Goal: Transaction & Acquisition: Purchase product/service

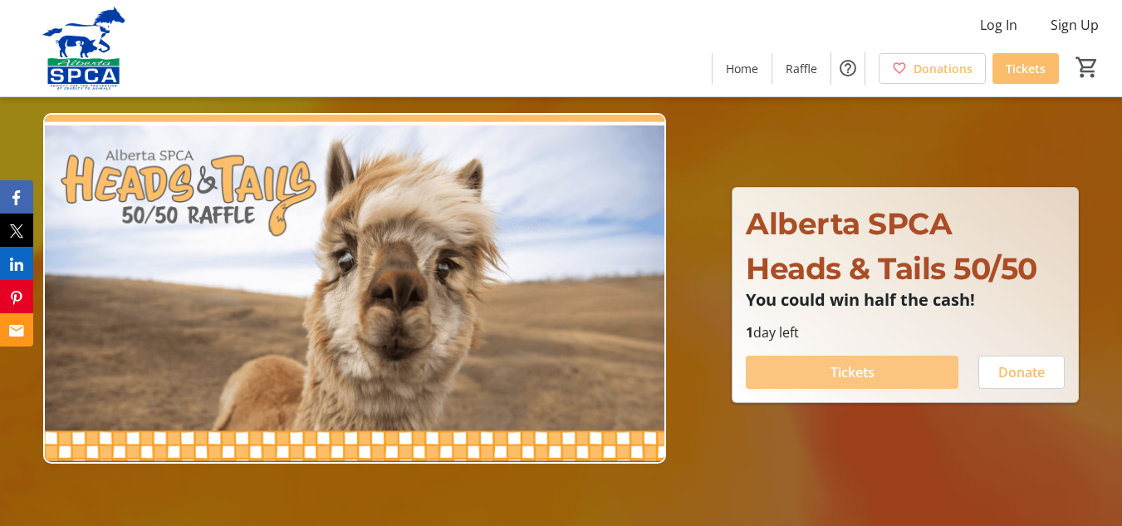
click at [840, 369] on span "Tickets" at bounding box center [853, 372] width 44 height 20
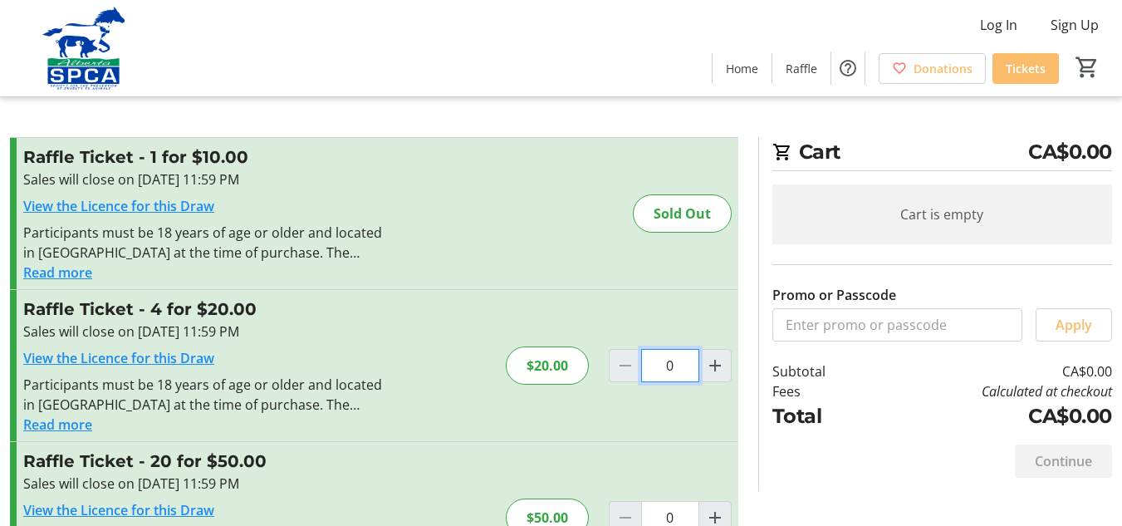
click at [681, 362] on input "0" at bounding box center [670, 365] width 58 height 33
click at [713, 364] on mat-icon "Increment by one" at bounding box center [715, 366] width 20 height 20
type input "1"
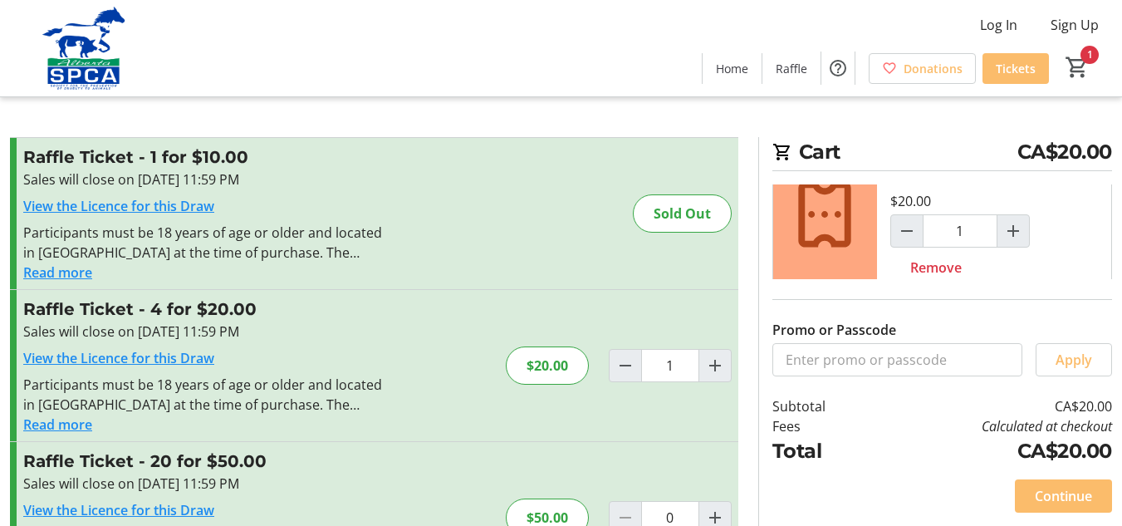
scroll to position [62, 0]
click at [700, 350] on button "Increment by one" at bounding box center [716, 366] width 32 height 32
type input "2"
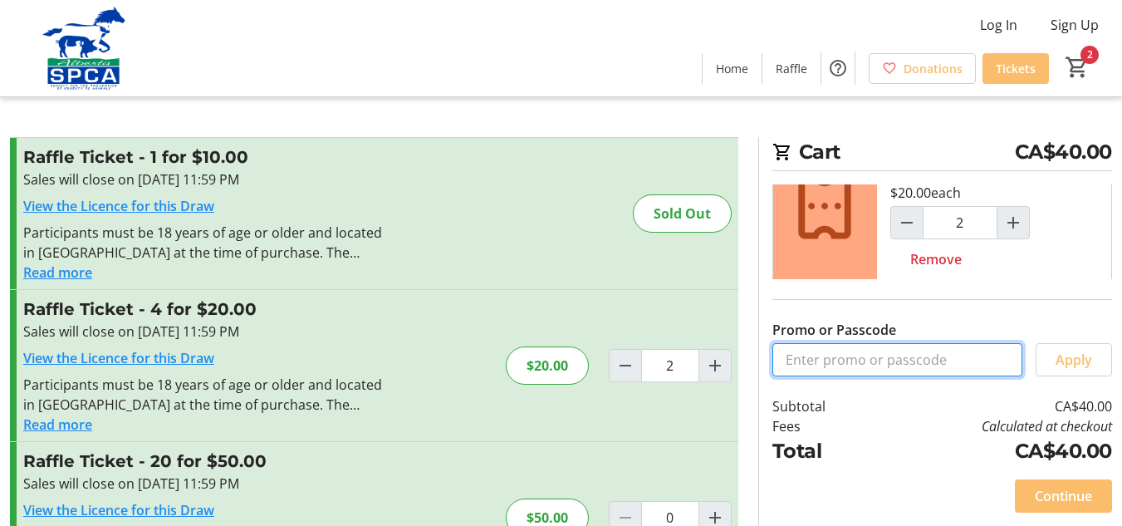
click at [793, 357] on input "Promo or Passcode" at bounding box center [898, 359] width 250 height 33
type input "Heads & Tails 50/50"
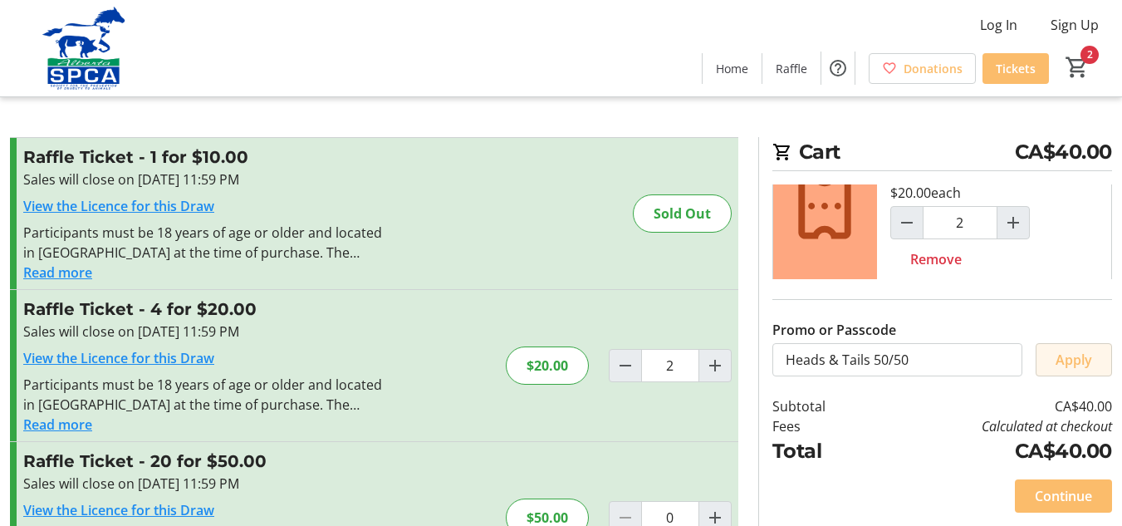
click at [1073, 359] on span "Apply" at bounding box center [1074, 360] width 37 height 20
click at [925, 260] on span "Remove" at bounding box center [937, 259] width 52 height 20
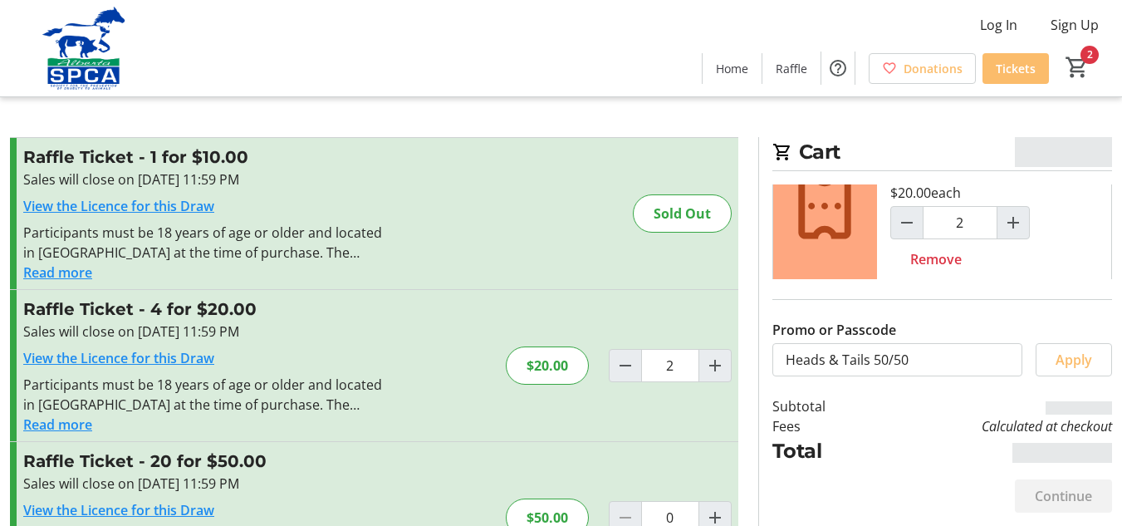
type input "0"
